Goal: Task Accomplishment & Management: Complete application form

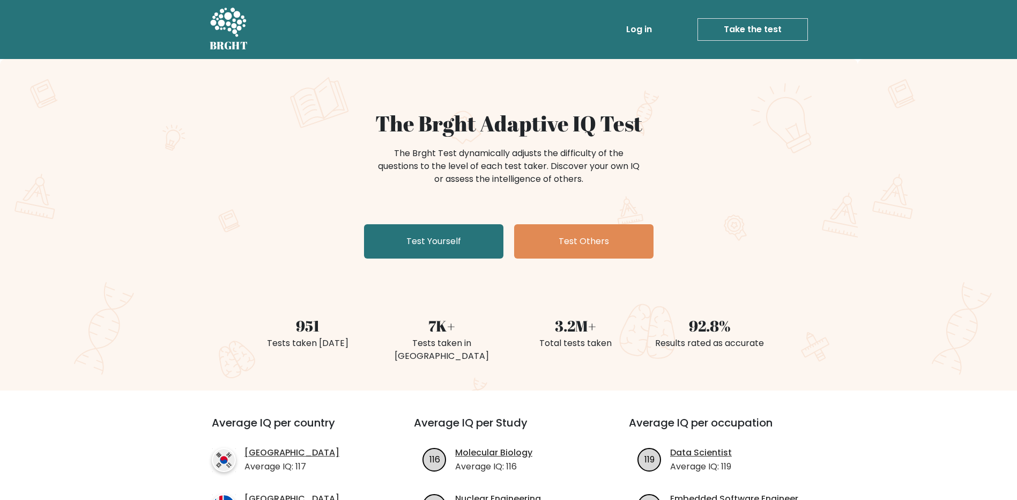
drag, startPoint x: 643, startPoint y: 367, endPoint x: 599, endPoint y: 205, distance: 167.8
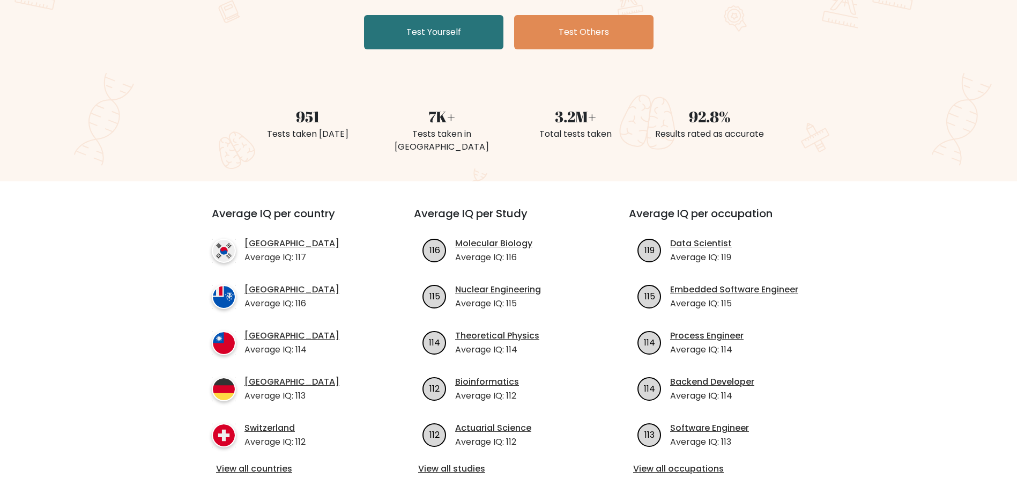
scroll to position [268, 0]
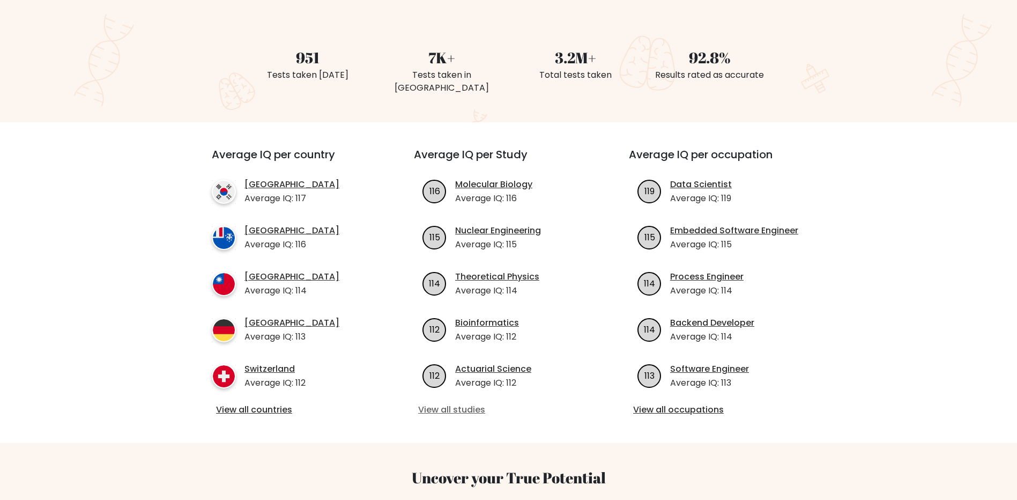
click at [468, 403] on link "View all studies" at bounding box center [508, 409] width 181 height 13
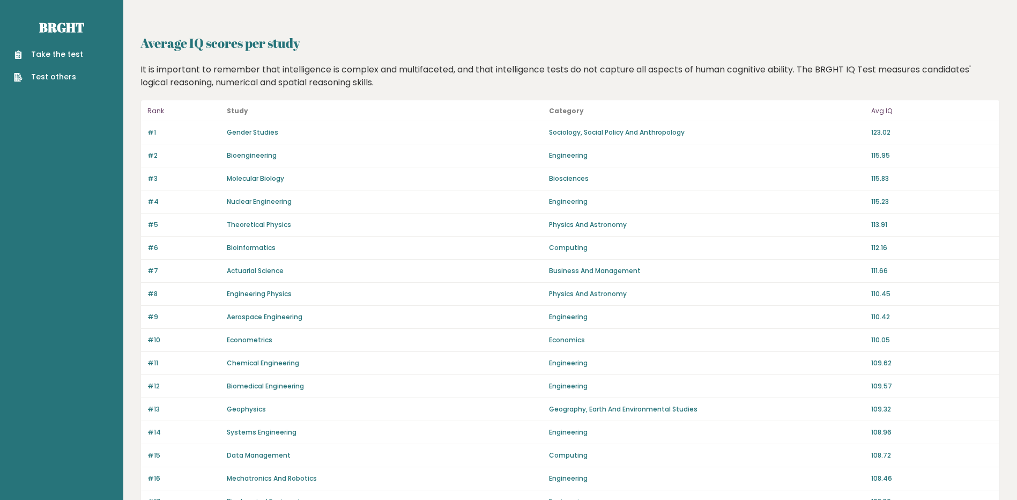
click at [52, 74] on link "Test others" at bounding box center [48, 76] width 69 height 11
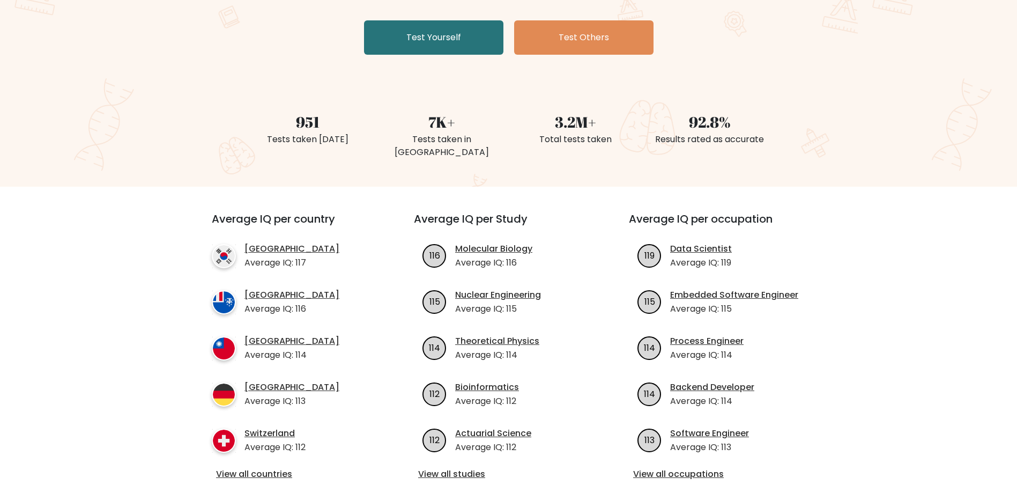
scroll to position [214, 0]
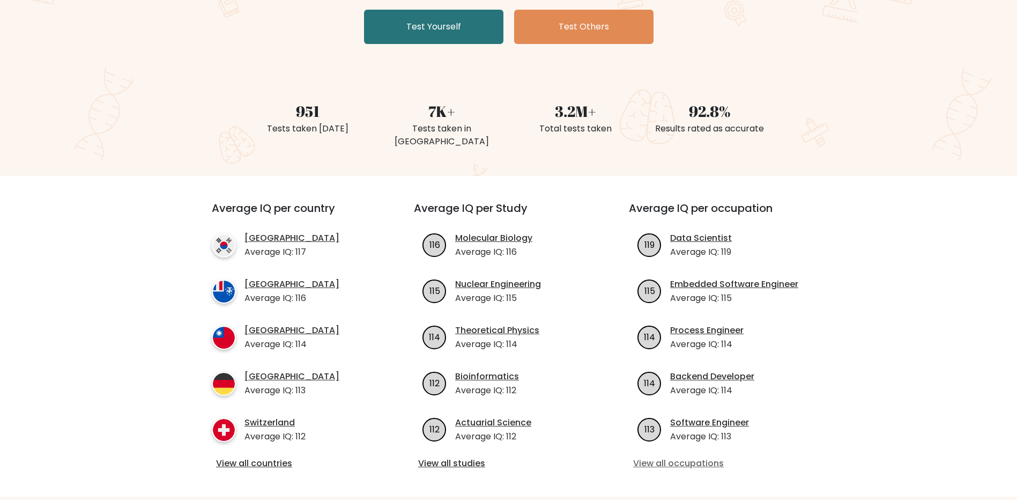
click at [689, 457] on link "View all occupations" at bounding box center [723, 463] width 181 height 13
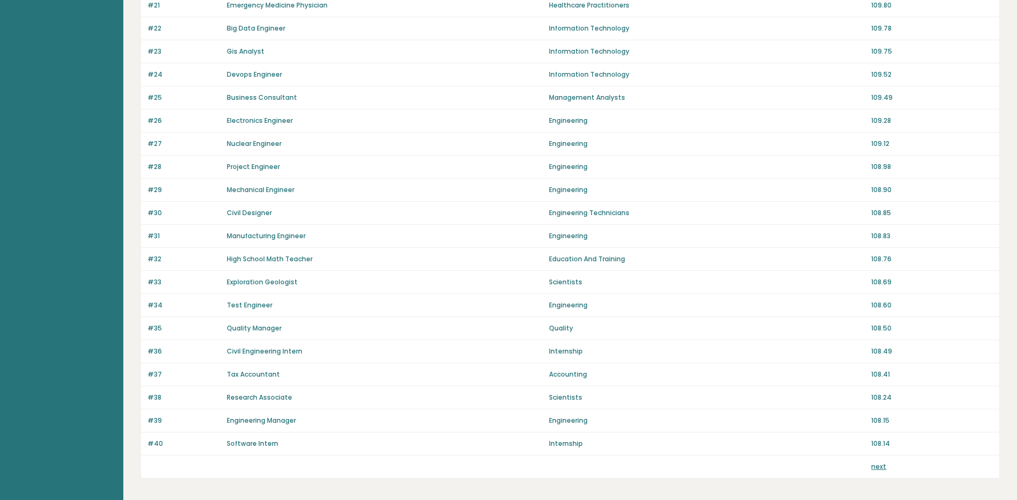
scroll to position [635, 0]
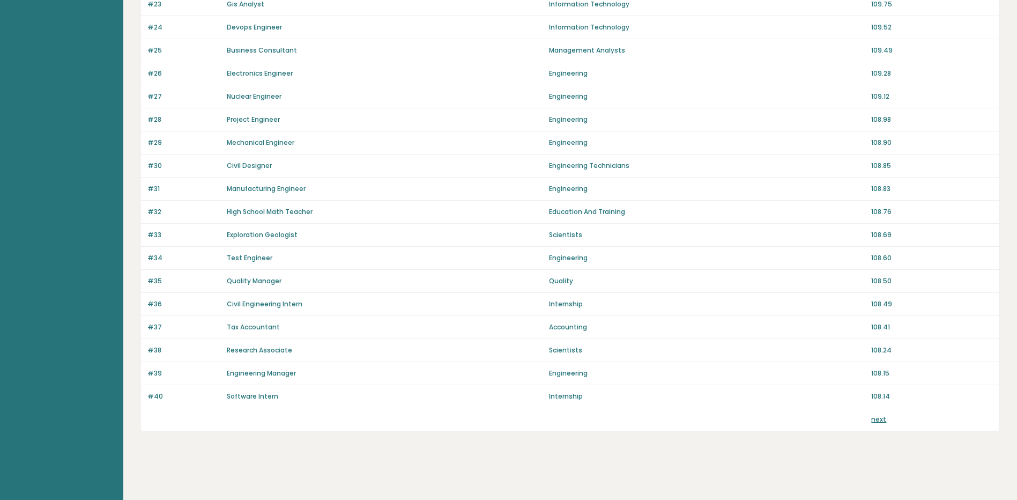
click at [882, 417] on link "next" at bounding box center [878, 418] width 15 height 9
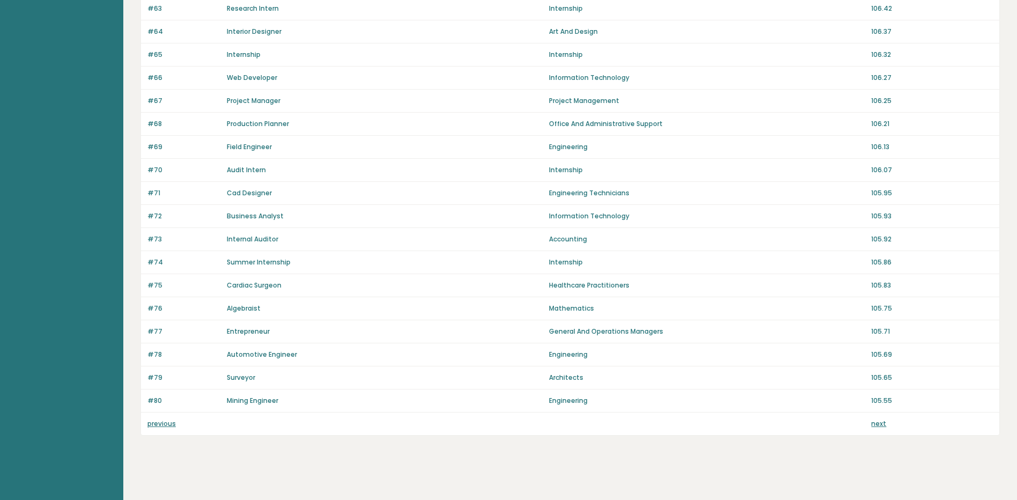
scroll to position [635, 0]
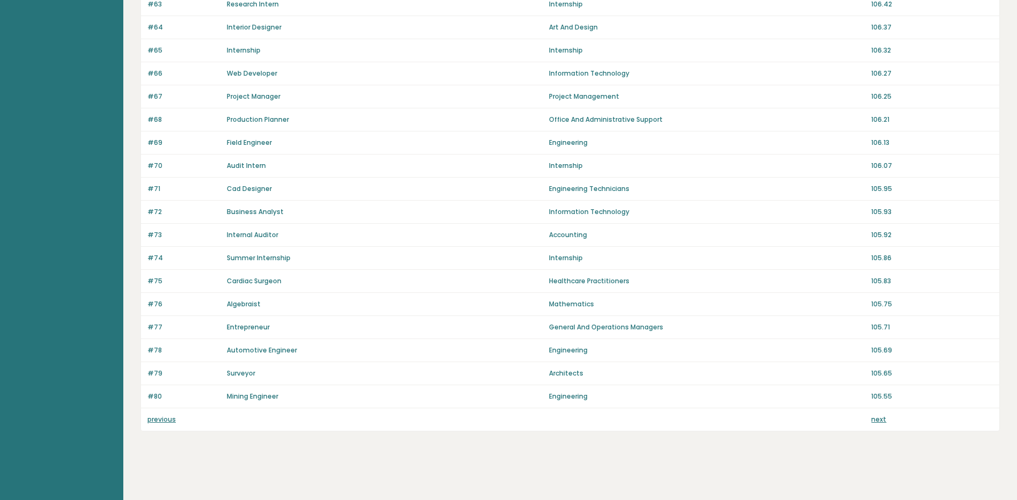
click at [879, 418] on link "next" at bounding box center [878, 418] width 15 height 9
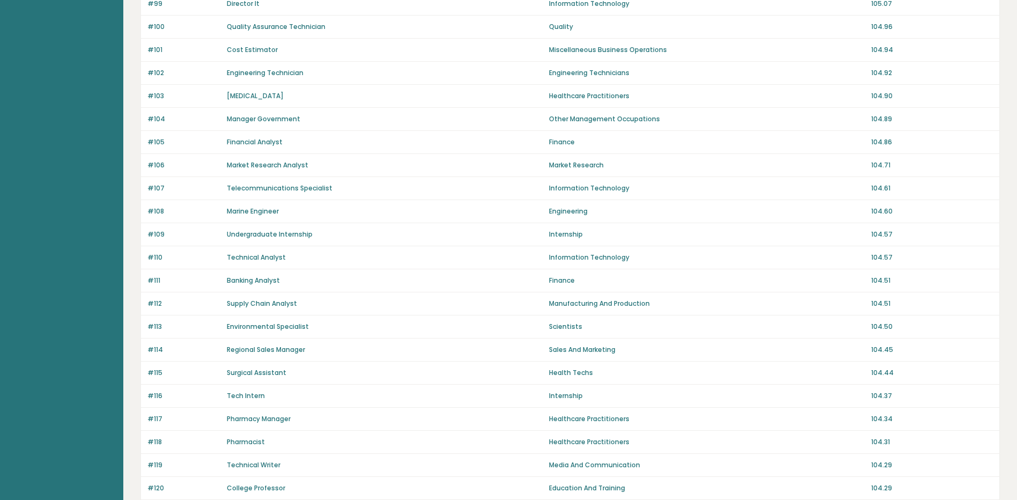
scroll to position [635, 0]
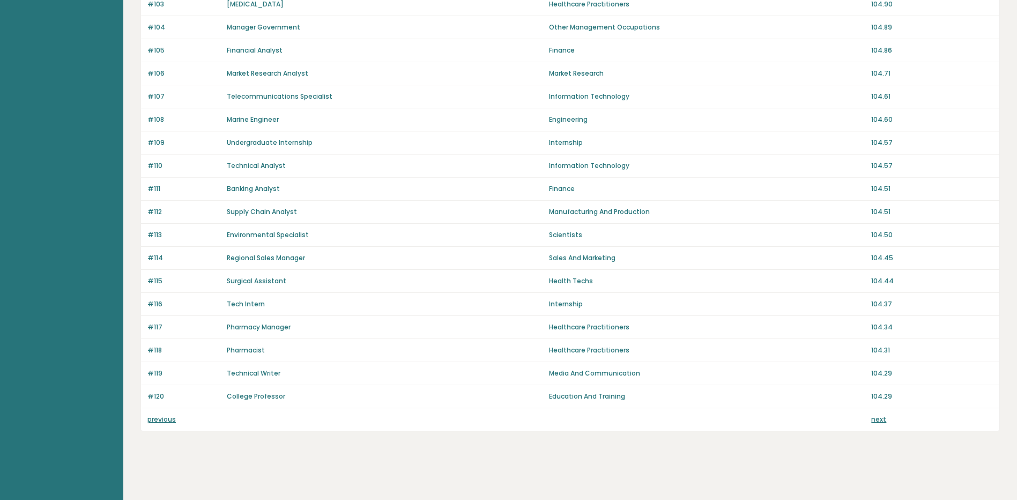
click at [163, 417] on link "previous" at bounding box center [161, 418] width 28 height 9
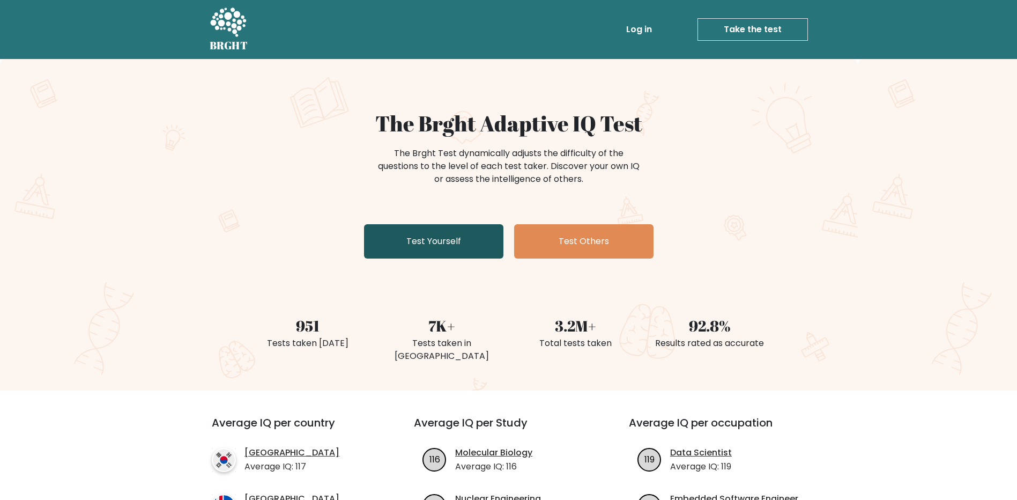
click at [443, 239] on link "Test Yourself" at bounding box center [433, 241] width 139 height 34
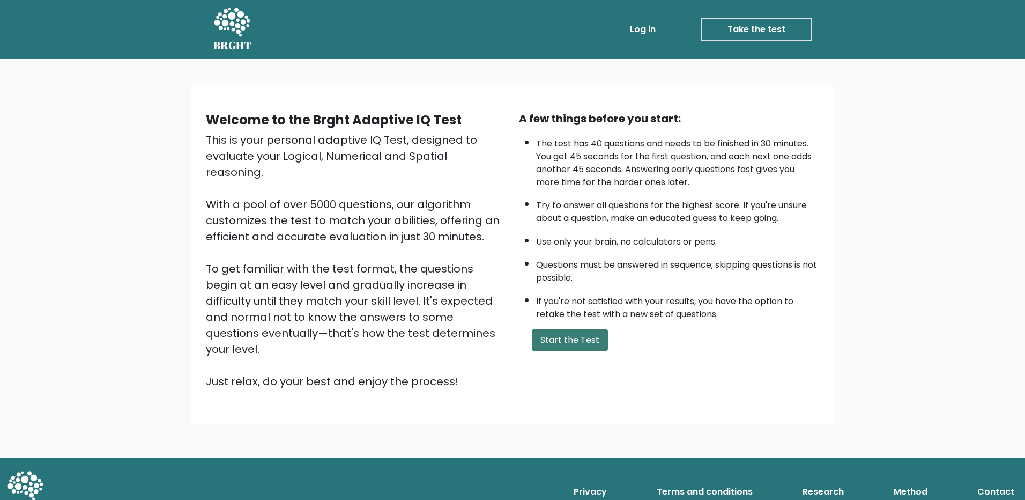
click at [564, 336] on button "Start the Test" at bounding box center [570, 339] width 76 height 21
click at [566, 336] on button "Start the Test" at bounding box center [570, 339] width 76 height 21
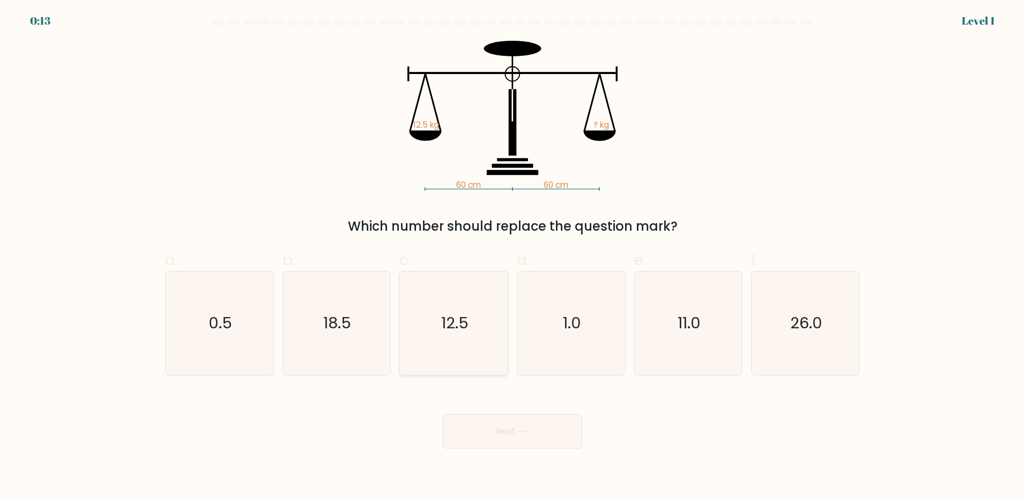
click at [459, 315] on text "12.5" at bounding box center [454, 322] width 27 height 21
click at [512, 257] on input "c. 12.5" at bounding box center [512, 253] width 1 height 7
radio input "true"
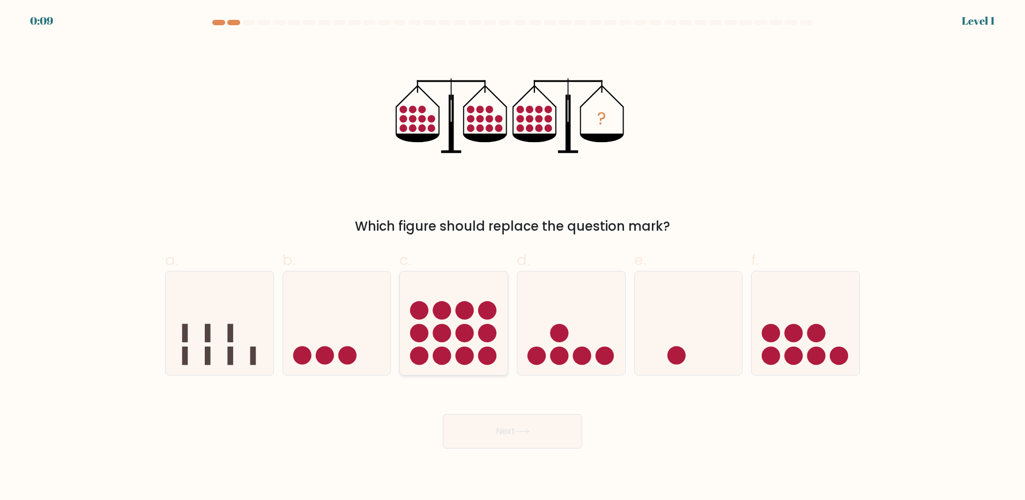
click at [439, 321] on icon at bounding box center [454, 322] width 108 height 89
click at [512, 257] on input "c." at bounding box center [512, 253] width 1 height 7
radio input "true"
click at [484, 423] on button "Next" at bounding box center [512, 431] width 139 height 34
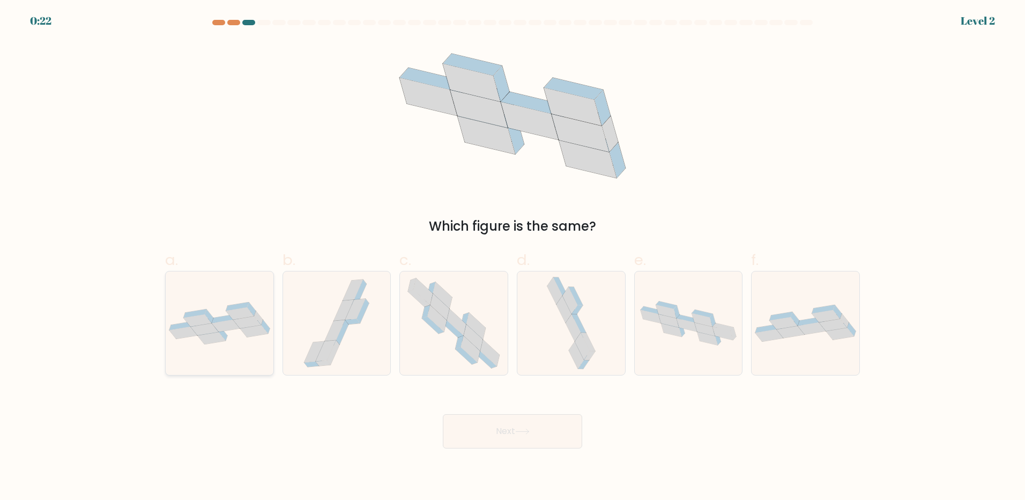
click at [240, 301] on div at bounding box center [219, 323] width 109 height 105
click at [512, 257] on input "a." at bounding box center [512, 253] width 1 height 7
radio input "true"
click at [512, 429] on button "Next" at bounding box center [512, 431] width 139 height 34
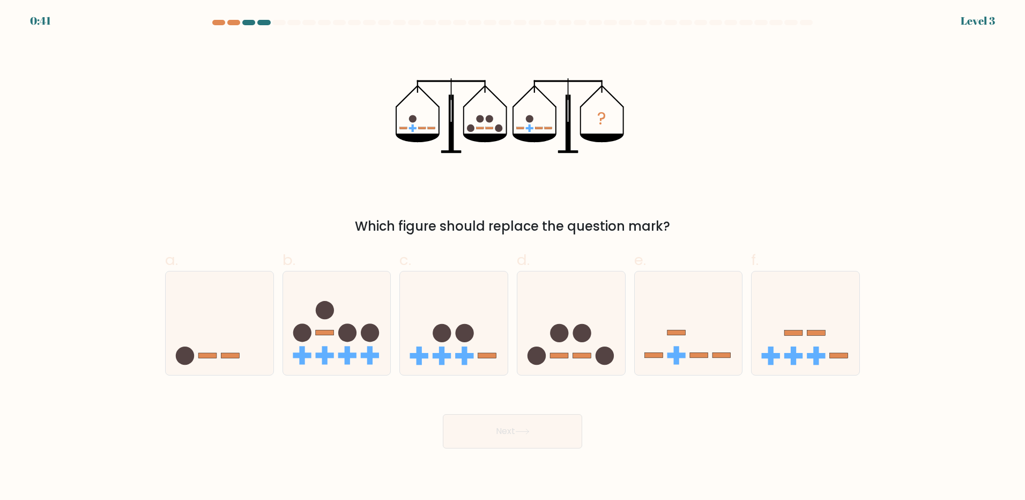
click at [47, 20] on form at bounding box center [512, 234] width 1025 height 428
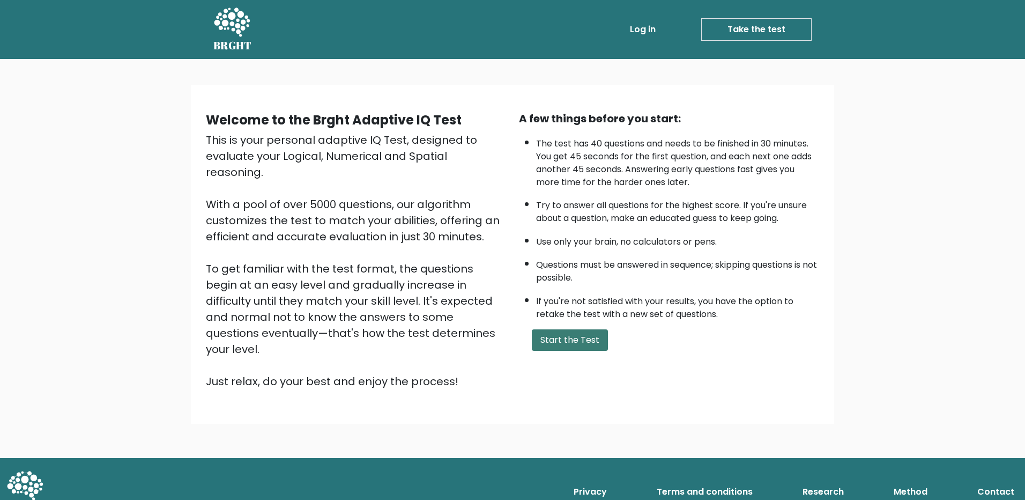
click at [562, 346] on button "Start the Test" at bounding box center [570, 339] width 76 height 21
